Goal: Task Accomplishment & Management: Complete application form

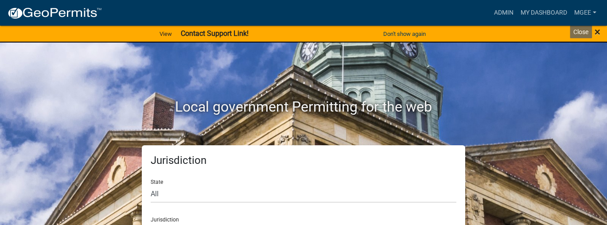
click at [598, 29] on span "×" at bounding box center [598, 32] width 6 height 12
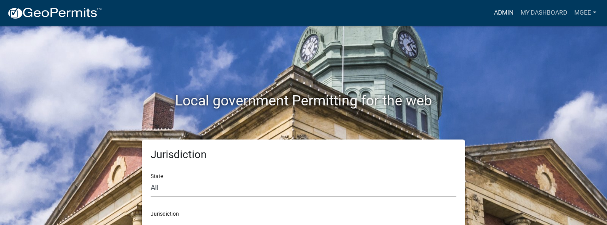
click at [498, 12] on link "Admin" at bounding box center [503, 12] width 27 height 17
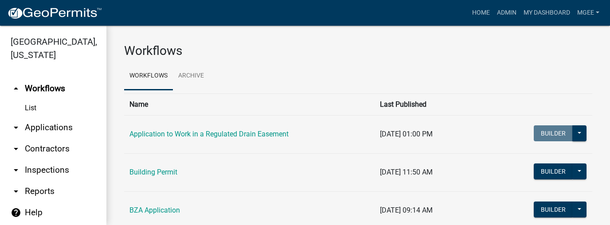
click at [51, 117] on link "arrow_drop_down Applications" at bounding box center [53, 127] width 106 height 21
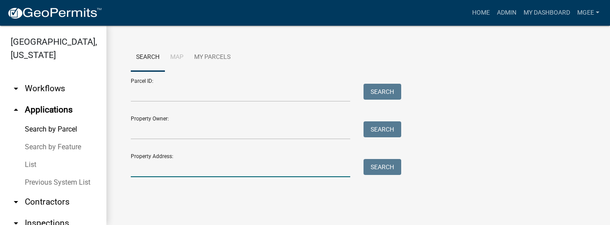
click at [141, 175] on input "Property Address:" at bounding box center [240, 168] width 219 height 18
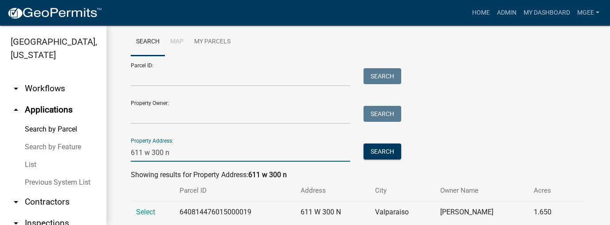
scroll to position [38, 0]
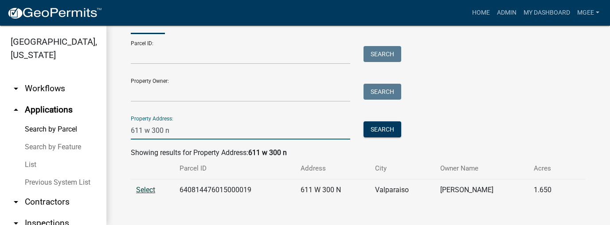
type input "611 w 300 n"
click at [152, 191] on span "Select" at bounding box center [145, 190] width 19 height 8
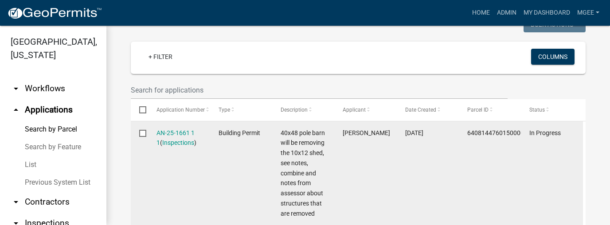
scroll to position [268, 0]
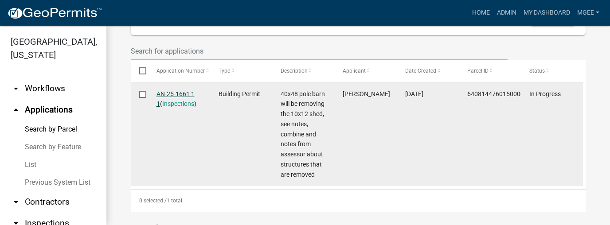
click at [171, 92] on link "AN-25-1661 1 1" at bounding box center [175, 98] width 38 height 17
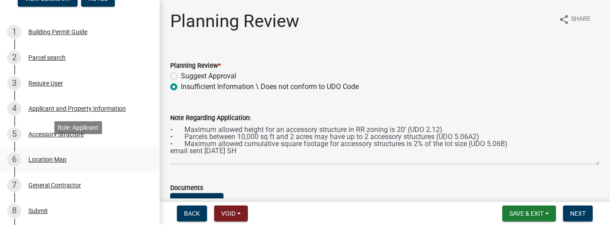
scroll to position [89, 0]
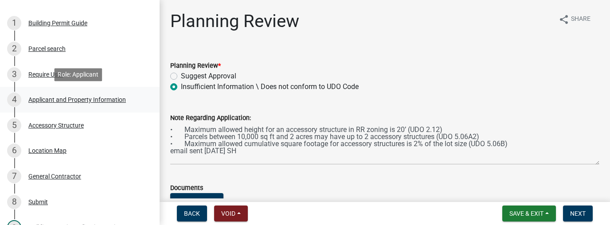
click at [67, 100] on div "Applicant and Property Information" at bounding box center [76, 100] width 97 height 6
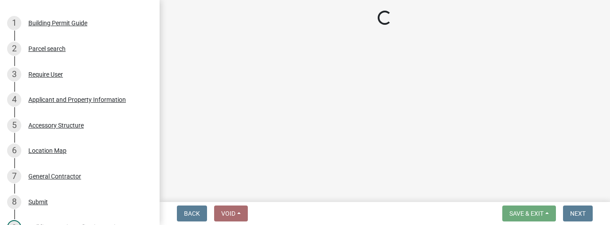
select select "4e6cbcac-7d48-4f78-b019-902ed53214cd"
select select "ea6751d4-6bf7-4a16-89ee-f7801ab82aa1"
select select "92efe679-05f4-414a-9426-51627fba5de6"
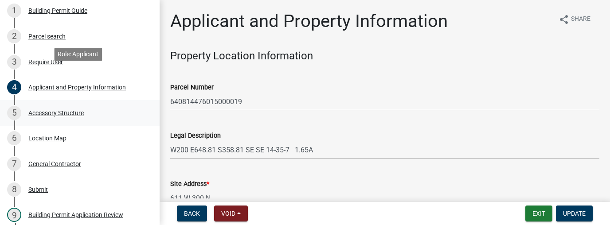
scroll to position [142, 0]
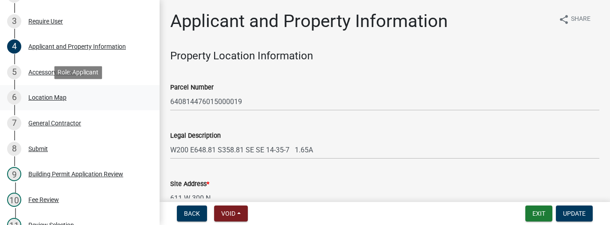
click at [54, 99] on div "Location Map" at bounding box center [47, 97] width 38 height 6
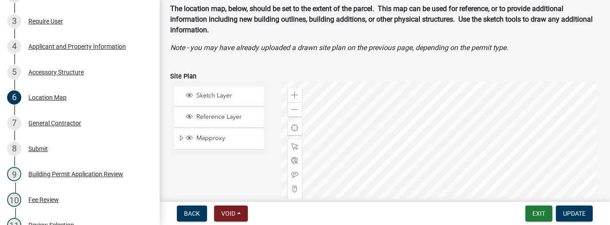
scroll to position [53, 0]
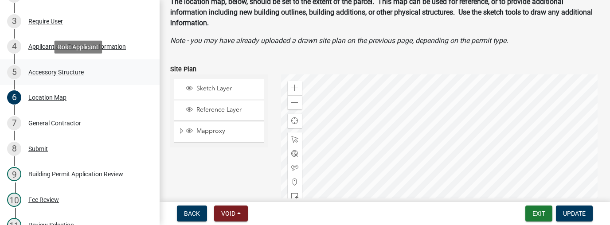
click at [64, 74] on div "Accessory Structure" at bounding box center [55, 72] width 55 height 6
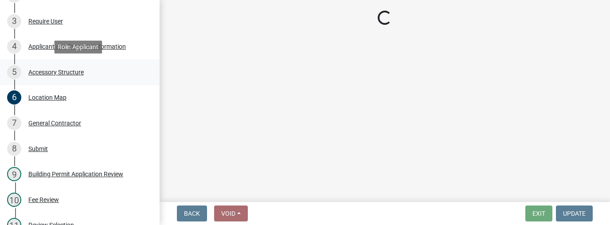
scroll to position [0, 0]
select select "de31ad38-eab4-417a-a8ac-eccf8406b967"
select select "968dc824-c675-4889-9261-eecf15873776"
select select "f445a0ba-bd7f-4793-84a4-aa7237a6abf8"
select select "d63a0ebc-b44d-481d-ab70-ec75eba29316"
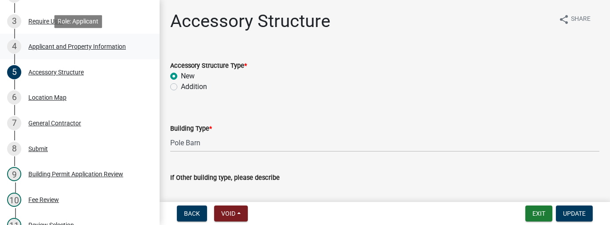
click at [72, 46] on div "Applicant and Property Information" at bounding box center [76, 46] width 97 height 6
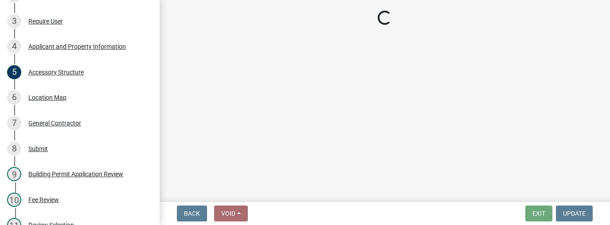
select select "4e6cbcac-7d48-4f78-b019-902ed53214cd"
select select "ea6751d4-6bf7-4a16-89ee-f7801ab82aa1"
select select "92efe679-05f4-414a-9426-51627fba5de6"
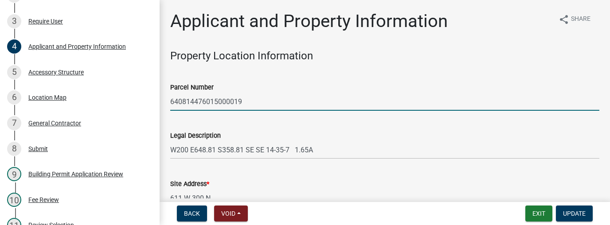
click at [246, 101] on input "640814476015000019" at bounding box center [384, 102] width 429 height 18
drag, startPoint x: 237, startPoint y: 101, endPoint x: 170, endPoint y: 103, distance: 67.4
click at [170, 103] on input "640814476015000019" at bounding box center [384, 102] width 429 height 18
click at [285, 107] on input "640814476015000019" at bounding box center [384, 102] width 429 height 18
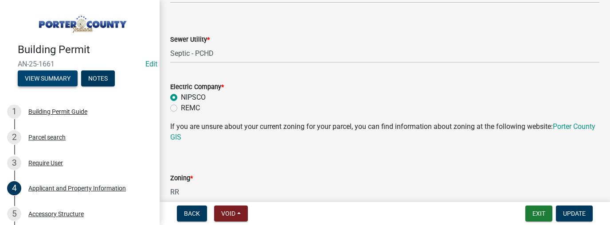
click at [53, 80] on button "View Summary" at bounding box center [48, 78] width 60 height 16
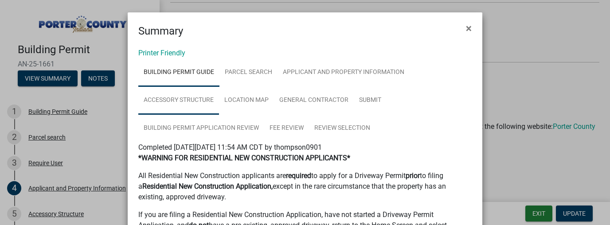
drag, startPoint x: 195, startPoint y: 102, endPoint x: 212, endPoint y: 105, distance: 17.0
click at [195, 102] on link "Accessory Structure" at bounding box center [178, 100] width 81 height 28
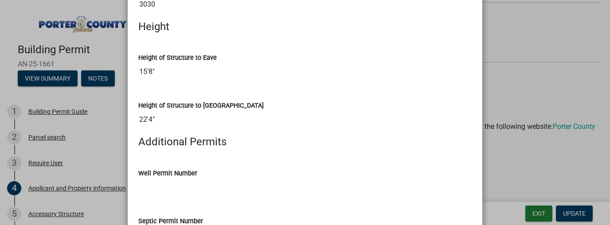
scroll to position [1099, 0]
